Goal: Information Seeking & Learning: Learn about a topic

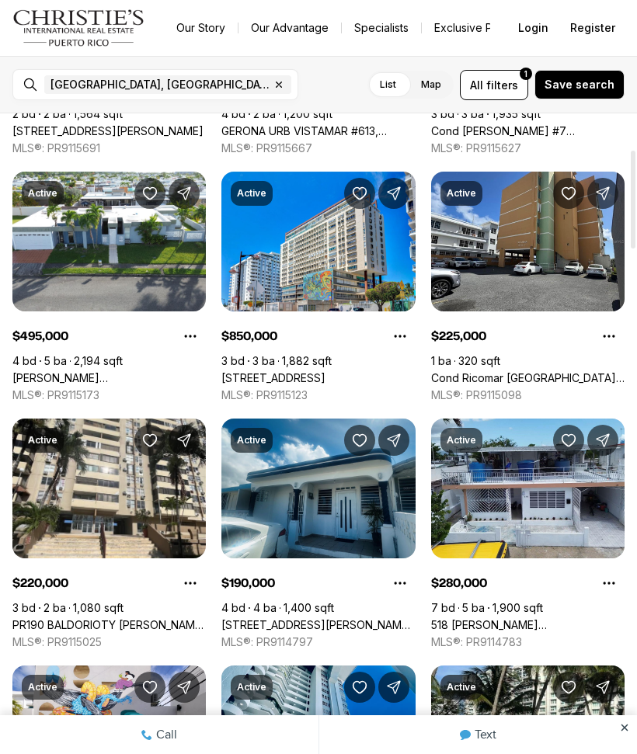
scroll to position [1485, 0]
click at [515, 84] on span "filters" at bounding box center [502, 85] width 32 height 16
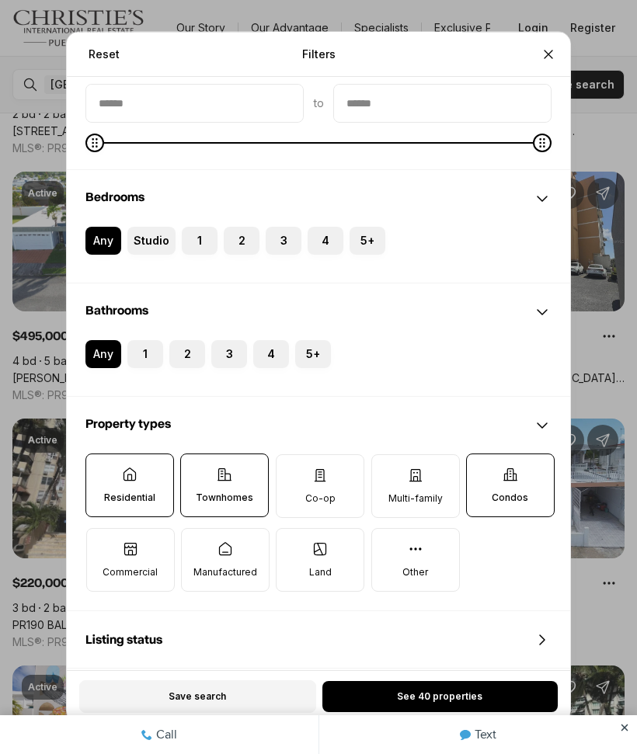
scroll to position [171, 0]
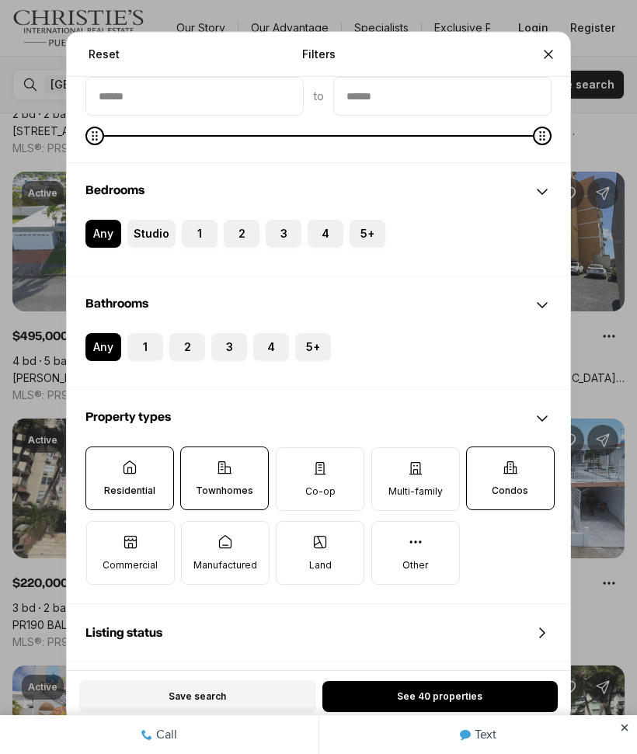
click at [533, 500] on label "Condos" at bounding box center [510, 479] width 89 height 64
click at [482, 463] on button "Condos" at bounding box center [475, 455] width 16 height 16
click at [264, 471] on label "Townhomes" at bounding box center [224, 479] width 89 height 64
click at [197, 463] on button "Townhomes" at bounding box center [189, 455] width 16 height 16
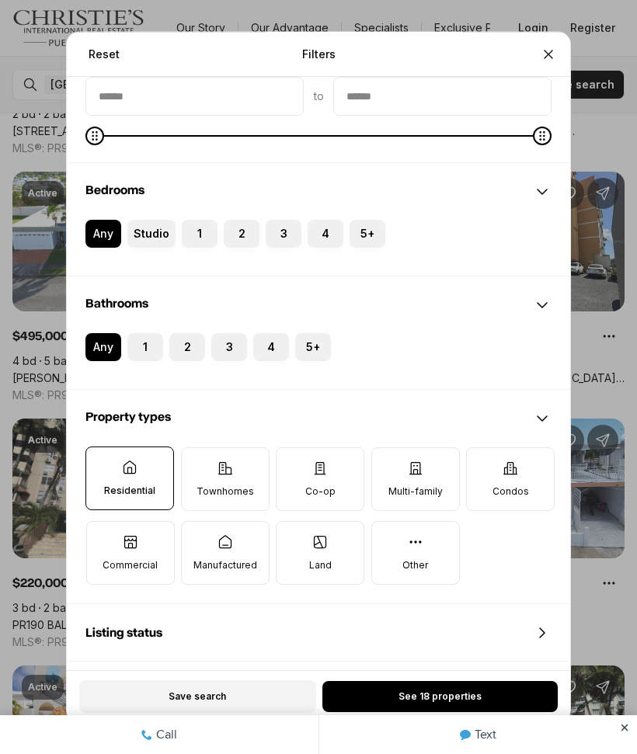
click at [503, 699] on button "See 18 properties" at bounding box center [439, 696] width 235 height 31
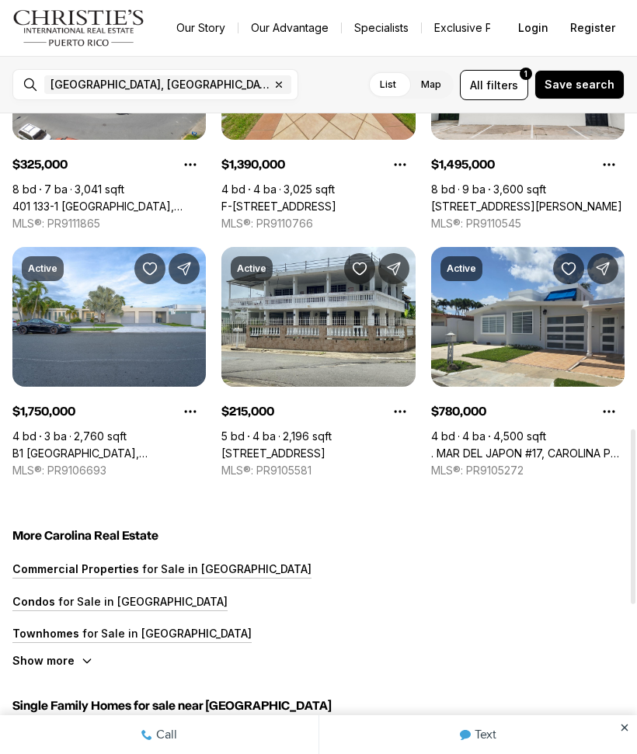
scroll to position [1148, 0]
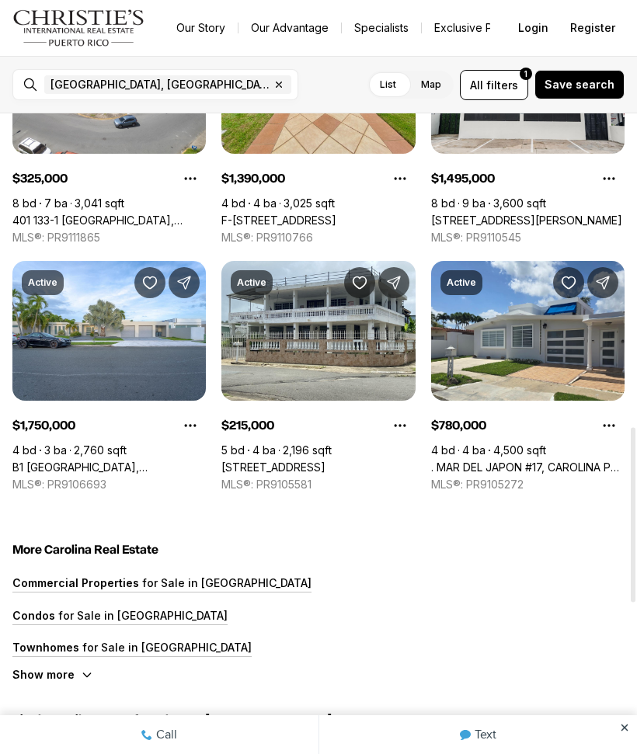
click at [573, 461] on link ". MAR DEL JAPON #17, CAROLINA PR, 00979" at bounding box center [527, 468] width 193 height 14
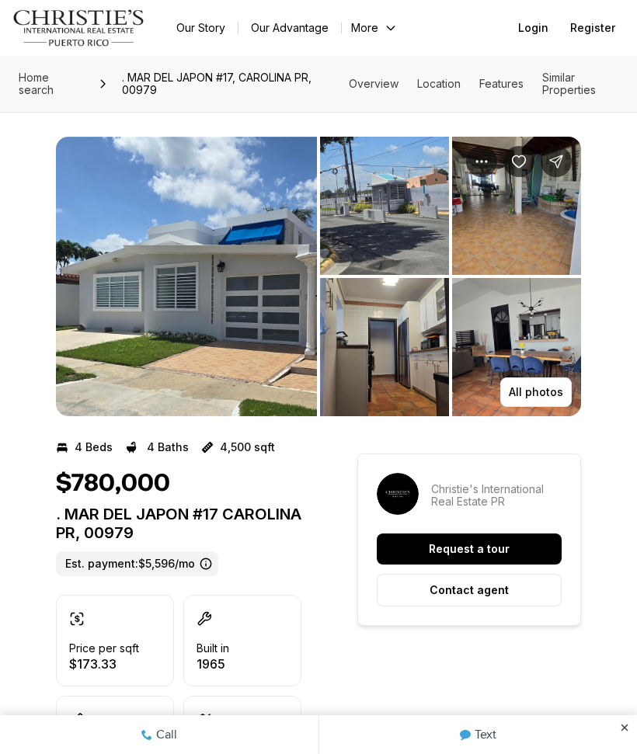
click at [277, 358] on img "View image gallery" at bounding box center [186, 277] width 261 height 280
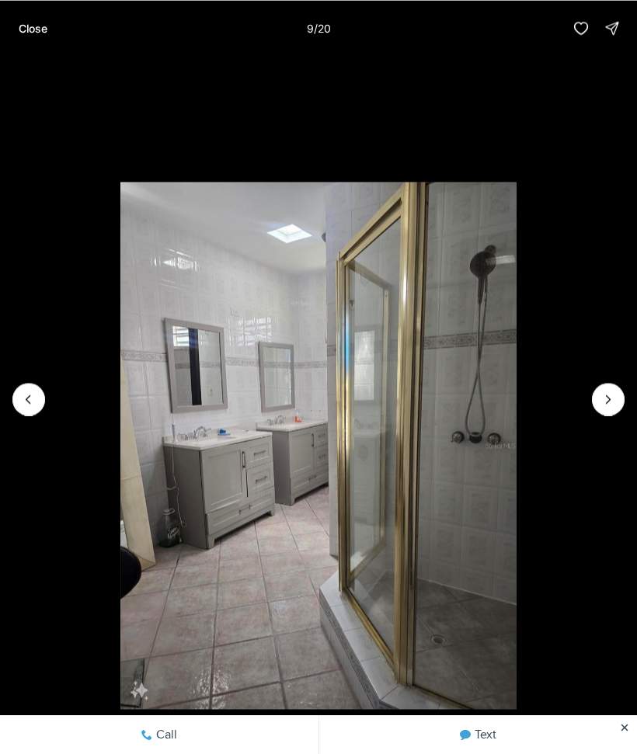
click at [27, 19] on button "Close" at bounding box center [32, 27] width 47 height 31
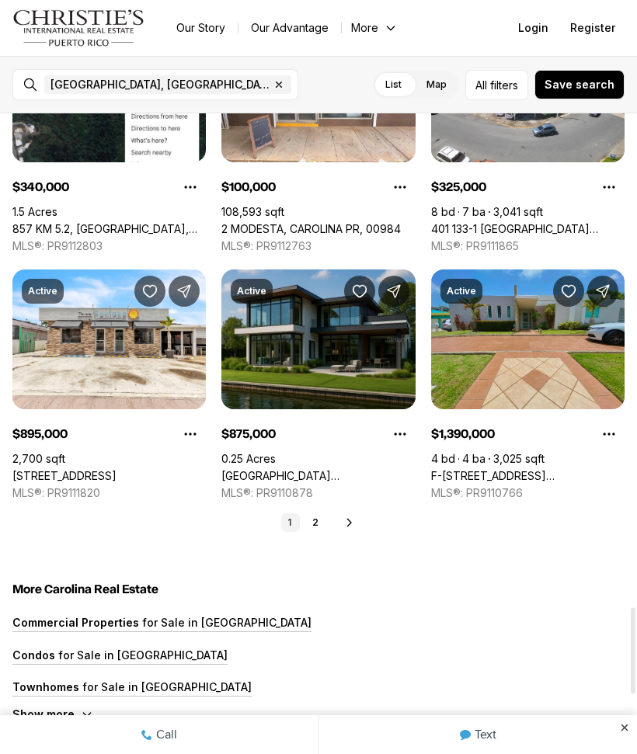
scroll to position [3557, 0]
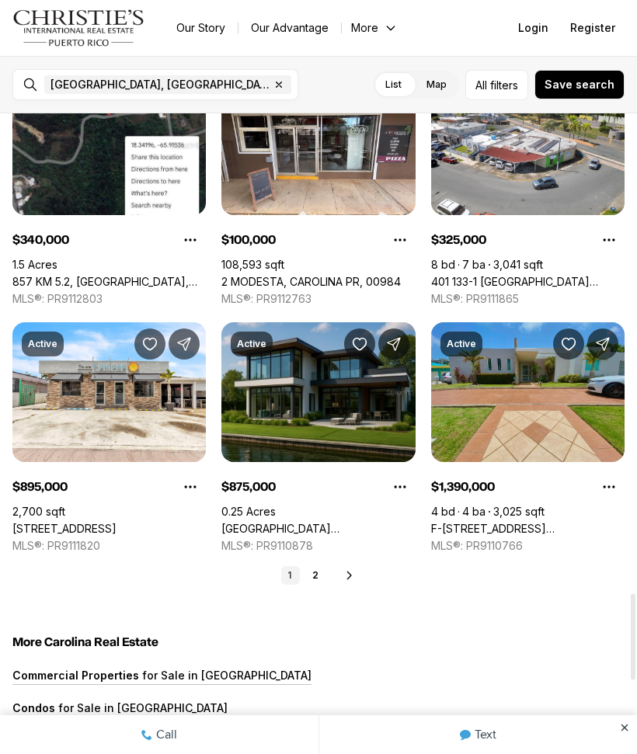
click at [318, 567] on link "2" at bounding box center [315, 575] width 19 height 19
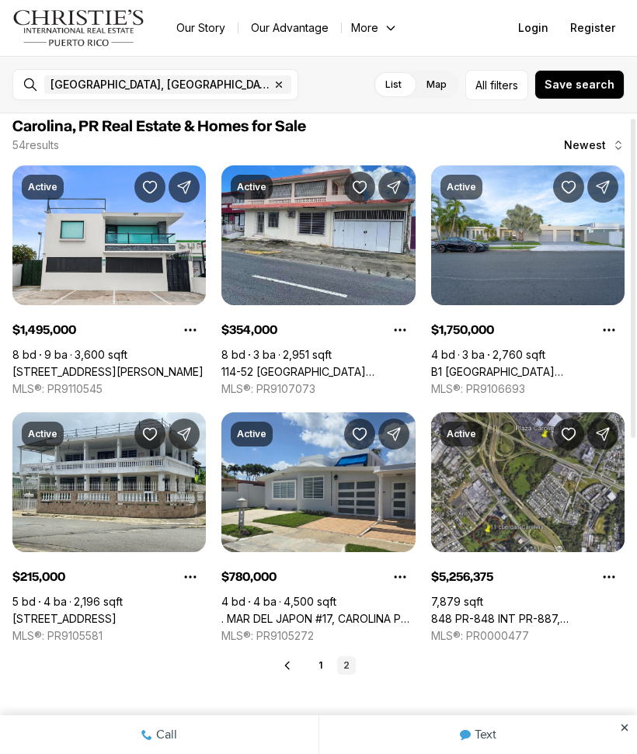
scroll to position [8, 0]
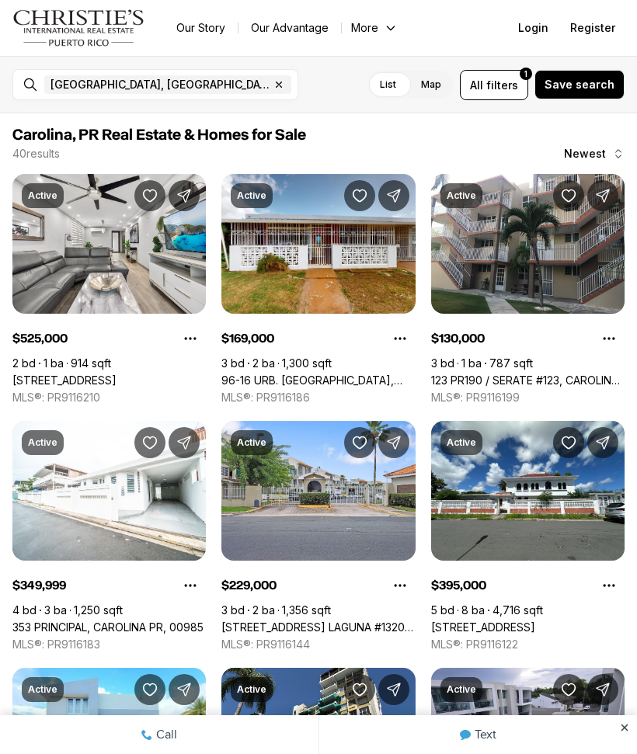
click at [495, 87] on span "filters" at bounding box center [502, 85] width 32 height 16
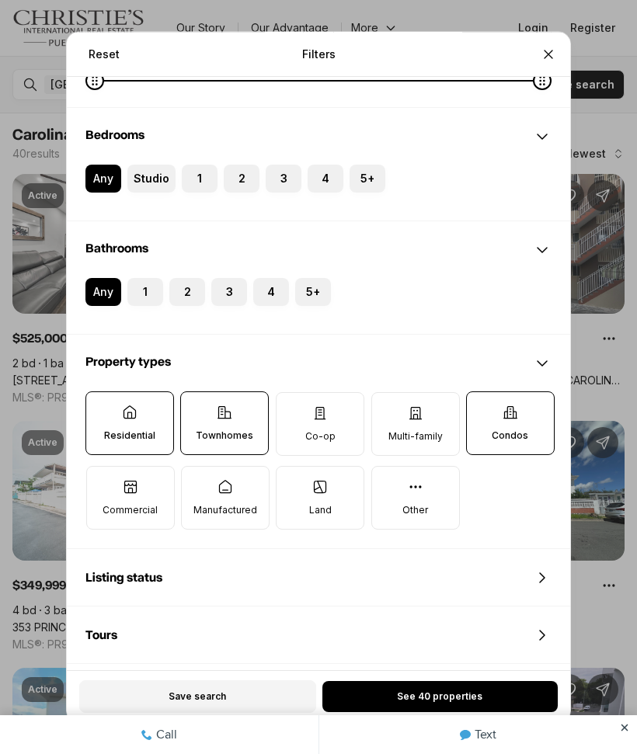
scroll to position [241, 0]
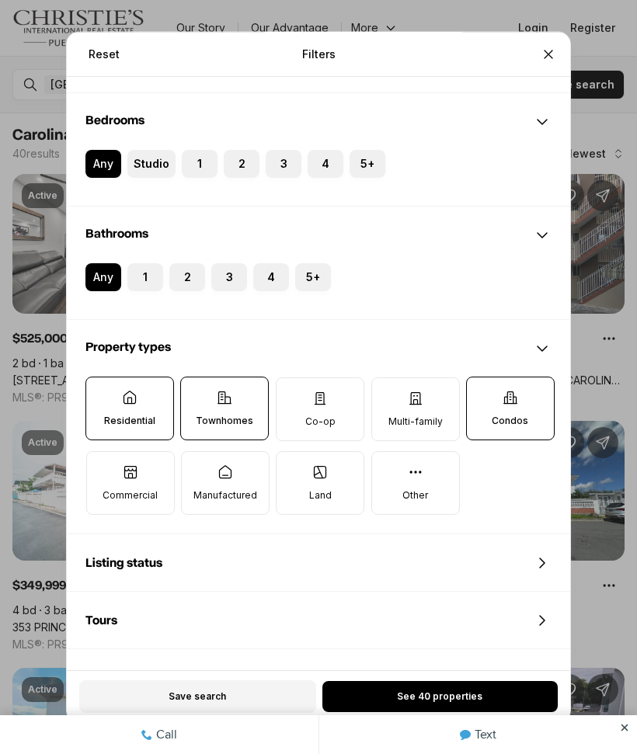
click at [543, 49] on icon "Close" at bounding box center [549, 54] width 16 height 16
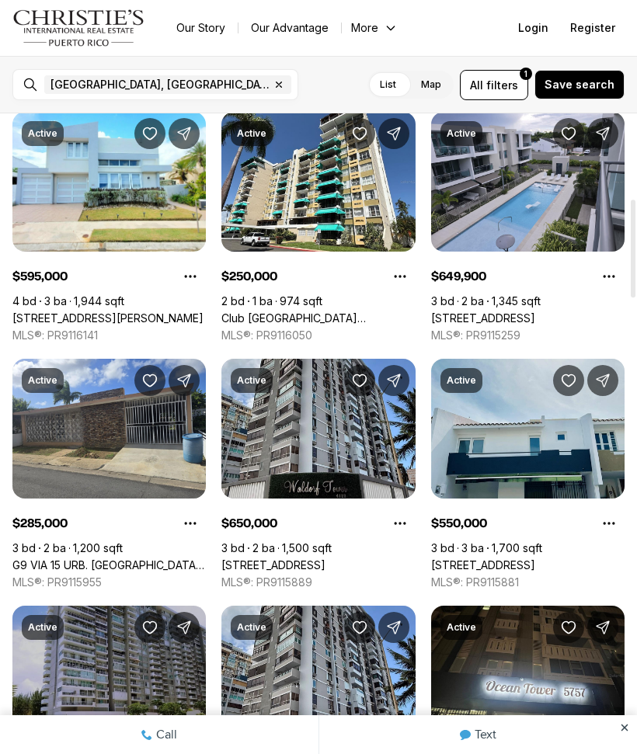
scroll to position [570, 0]
